Goal: Task Accomplishment & Management: Manage account settings

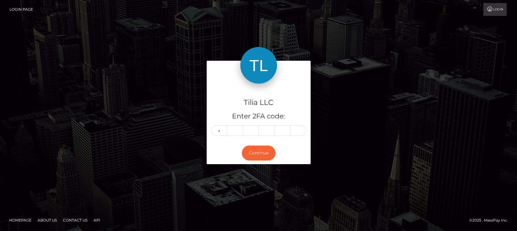
type input "9"
type input "7"
type input "2"
type input "8"
type input "4"
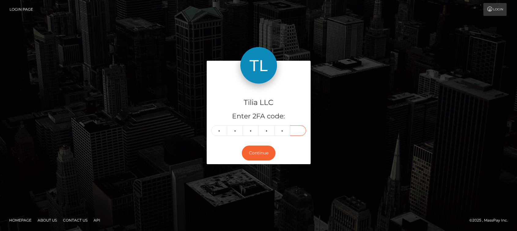
type input "1"
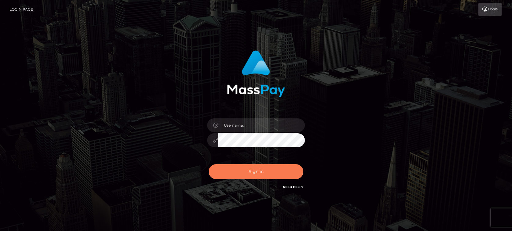
click at [266, 171] on button "Sign in" at bounding box center [256, 171] width 95 height 15
type input "matias.tilia"
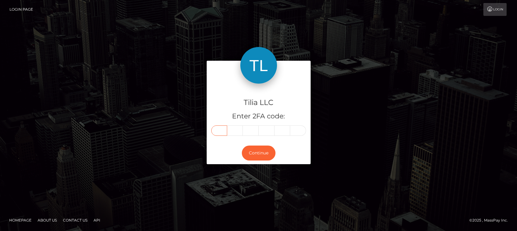
click at [220, 130] on input "text" at bounding box center [219, 131] width 16 height 10
type input "2"
type input "3"
type input "5"
type input "3"
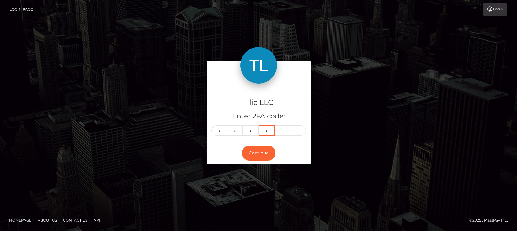
type input "6"
type input "0"
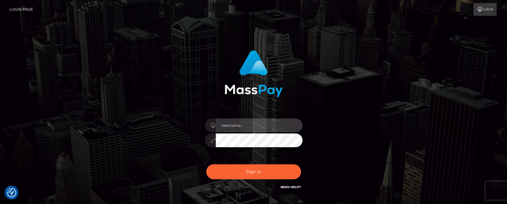
type input "[PERSON_NAME].tilia"
